Goal: Navigation & Orientation: Find specific page/section

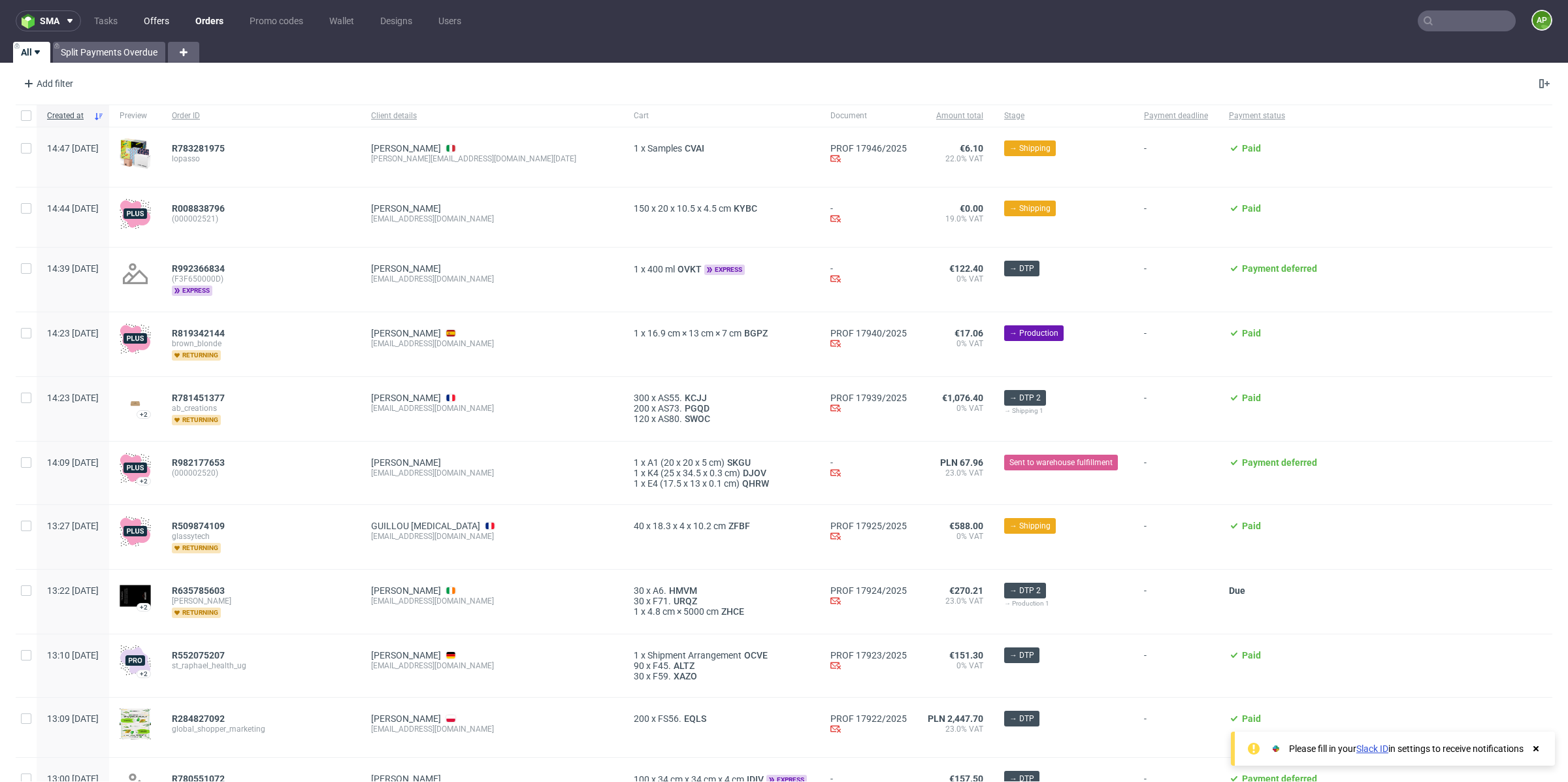
click at [153, 19] on link "Offers" at bounding box center [157, 21] width 41 height 21
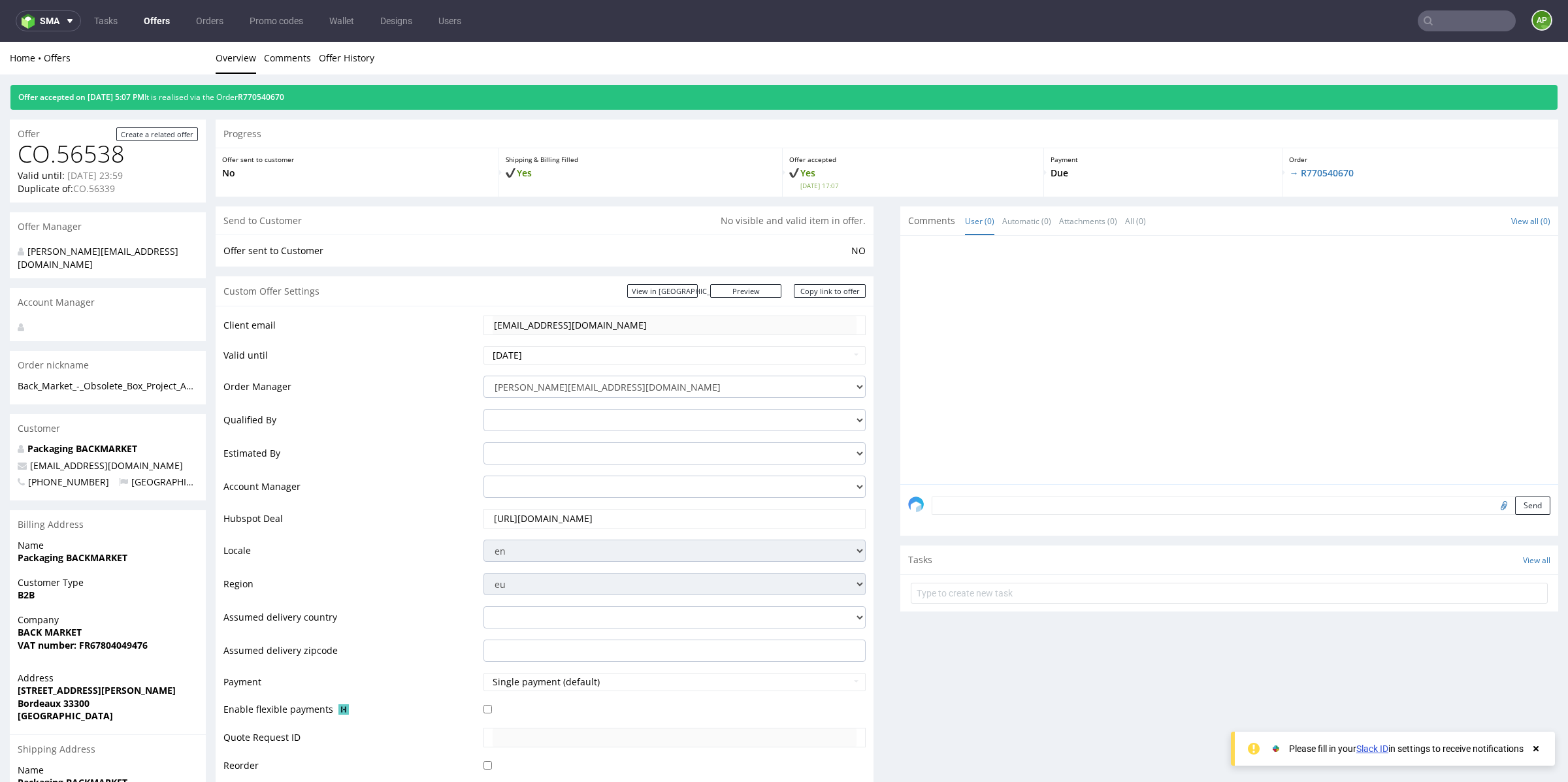
scroll to position [8, 0]
